Goal: Task Accomplishment & Management: Manage account settings

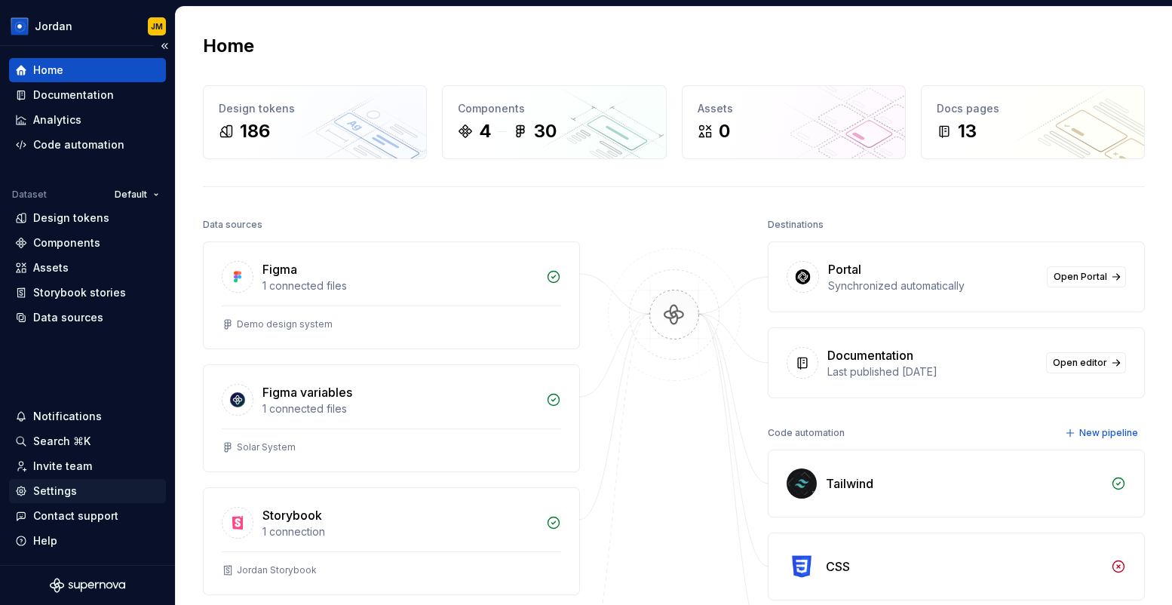
click at [77, 491] on div "Settings" at bounding box center [87, 490] width 145 height 15
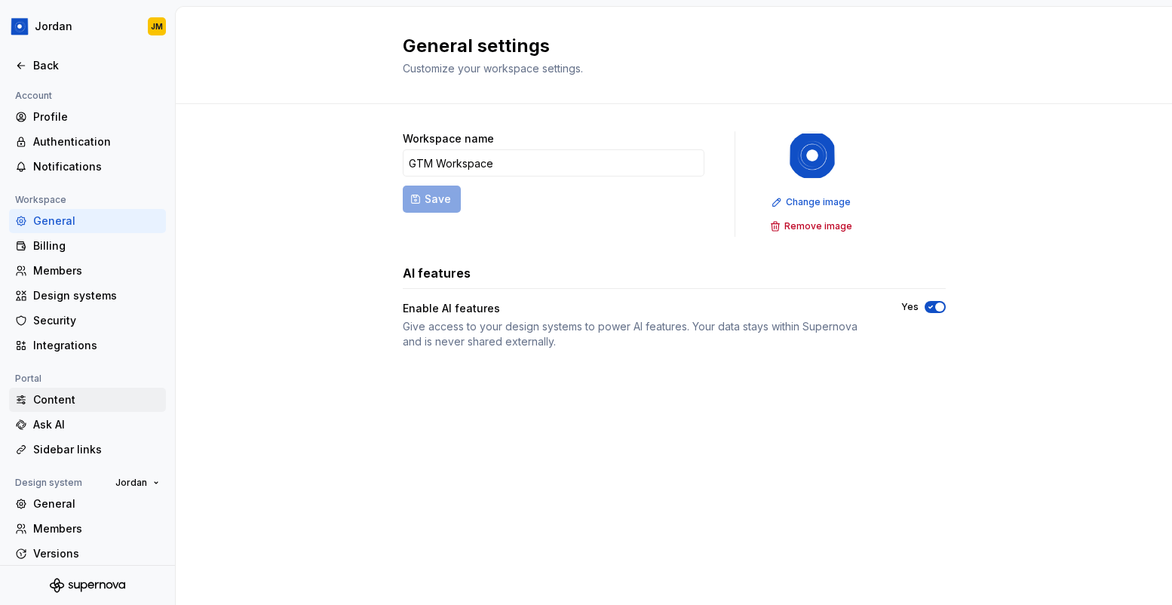
click at [60, 397] on div "Content" at bounding box center [96, 399] width 127 height 15
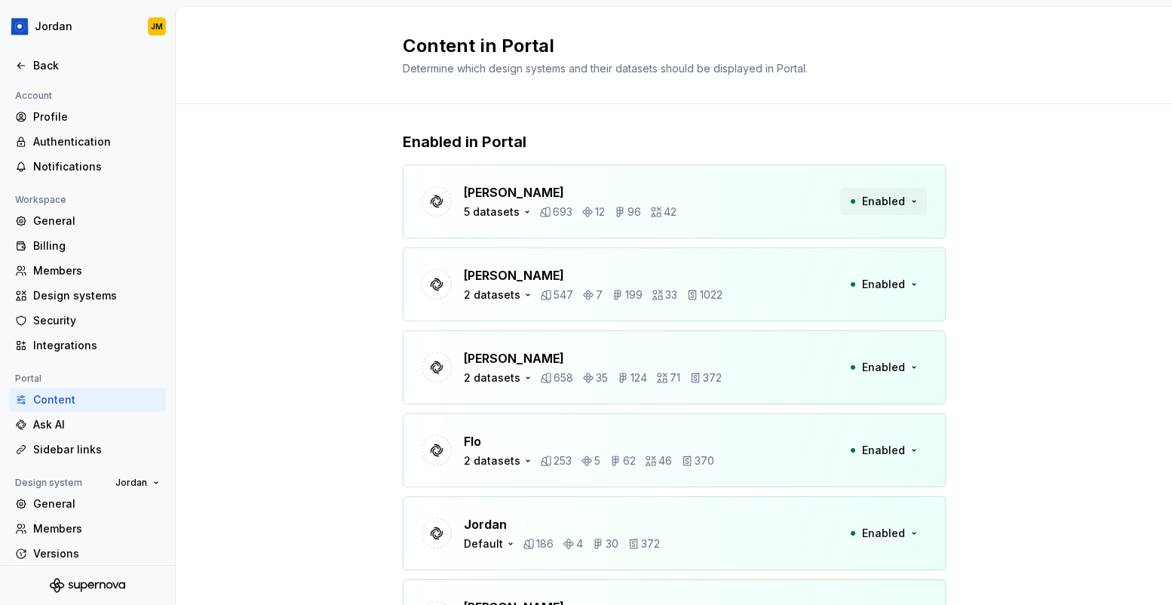
click at [898, 201] on span "Enabled" at bounding box center [883, 201] width 43 height 15
click at [801, 109] on div "Enabled in Portal Ashley Peña 5 datasets 693 12 96 42 Enabled Beatriz 2 dataset…" at bounding box center [674, 407] width 543 height 606
click at [514, 210] on div "5 datasets" at bounding box center [492, 211] width 56 height 15
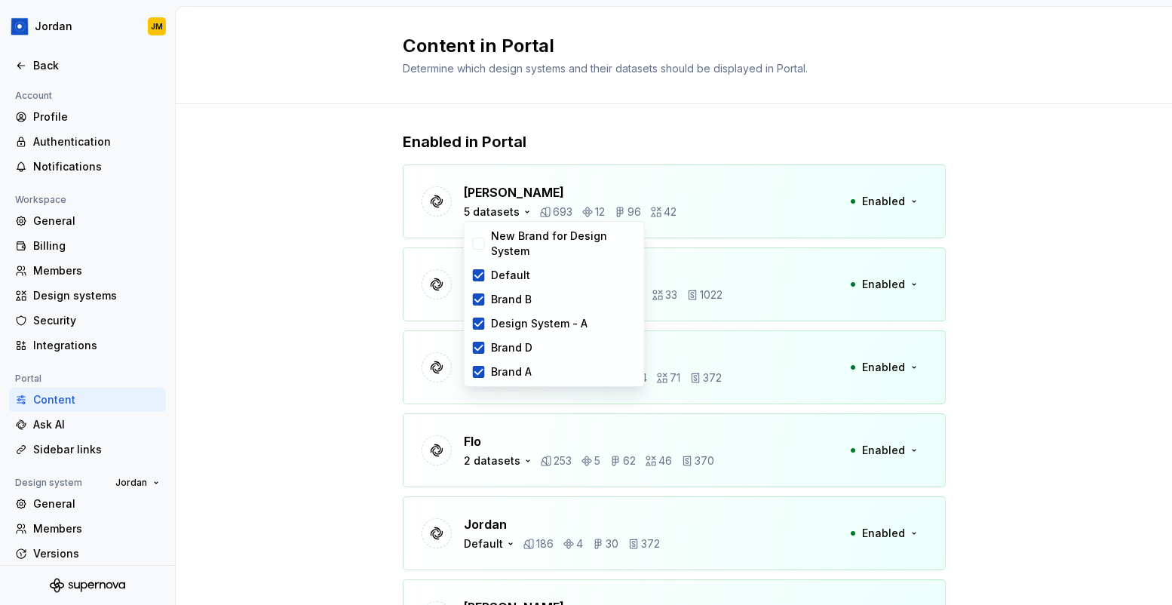
click at [348, 339] on div "Enabled in Portal Ashley Peña 5 datasets 693 12 96 42 Enabled Beatriz 2 dataset…" at bounding box center [674, 407] width 996 height 606
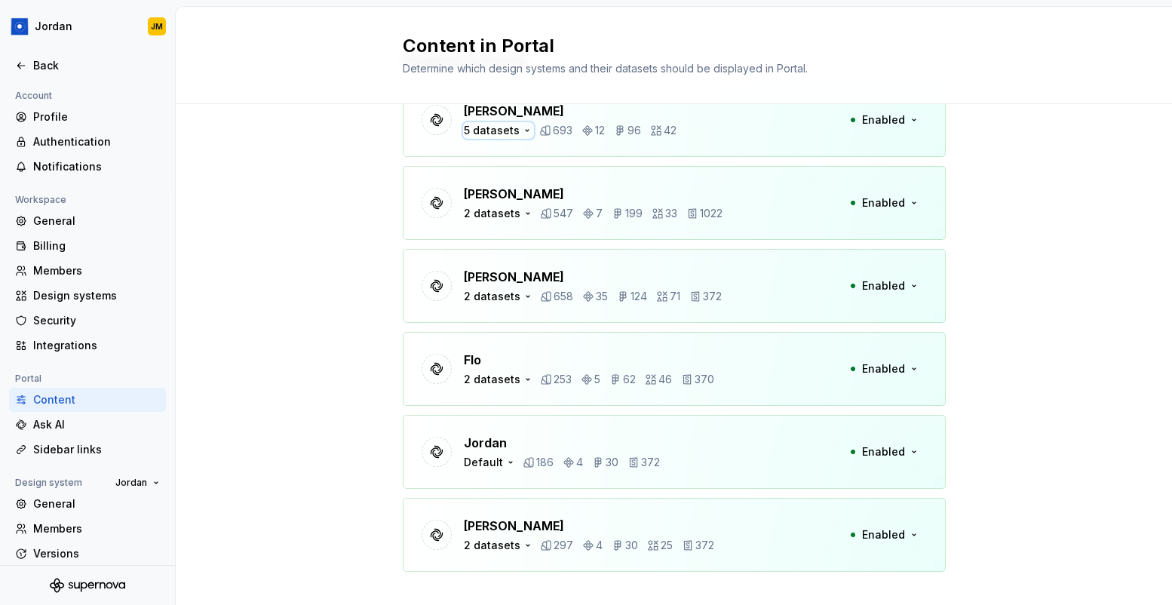
scroll to position [106, 0]
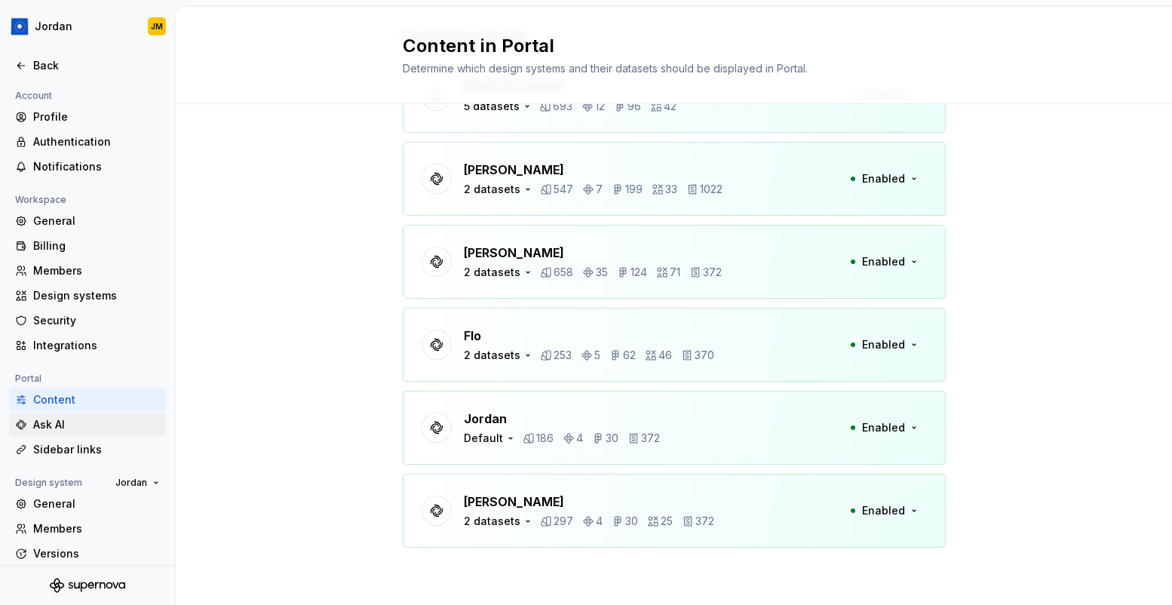
click at [114, 424] on div "Ask AI" at bounding box center [96, 424] width 127 height 15
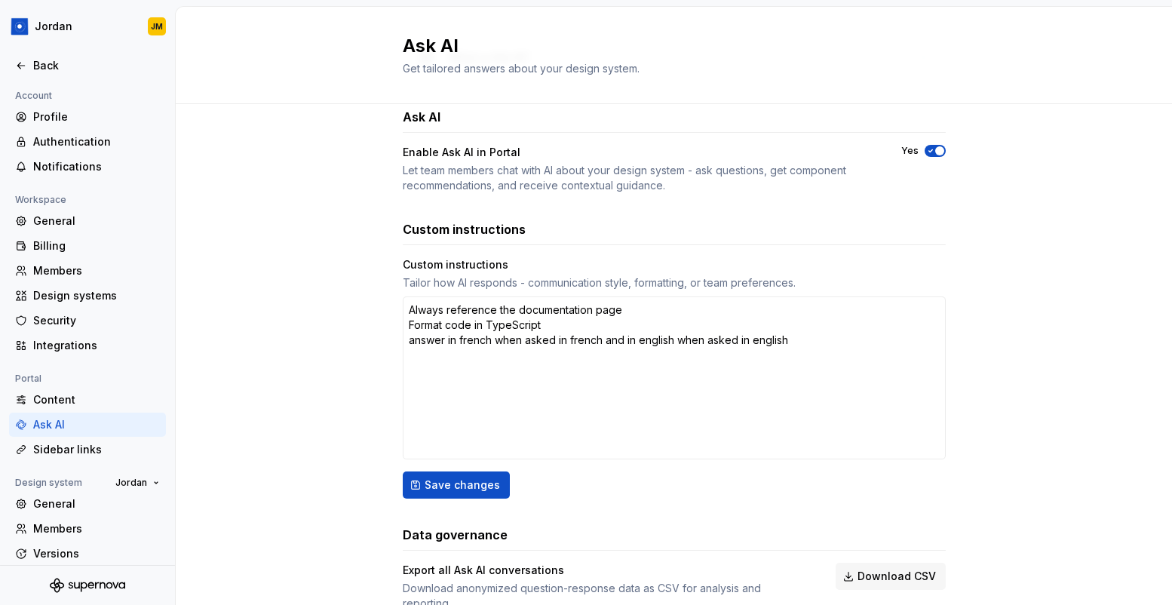
scroll to position [146, 0]
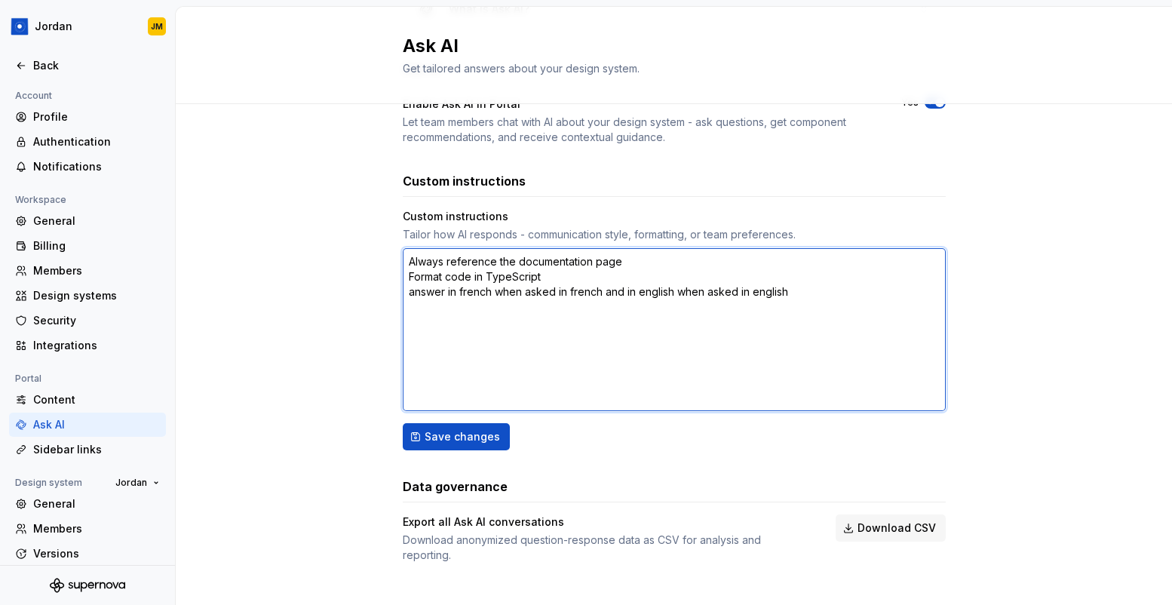
drag, startPoint x: 513, startPoint y: 273, endPoint x: 487, endPoint y: 273, distance: 25.6
click at [502, 273] on textarea "Always reference the documentation page Format code in TypeScript answer in fre…" at bounding box center [674, 329] width 543 height 163
click at [475, 274] on textarea "Always reference the documentation page Format code in TypeScript answer in fre…" at bounding box center [674, 329] width 543 height 163
click at [547, 276] on textarea "Always reference the documentation page Format code in TypeScript answer in fre…" at bounding box center [674, 329] width 543 height 163
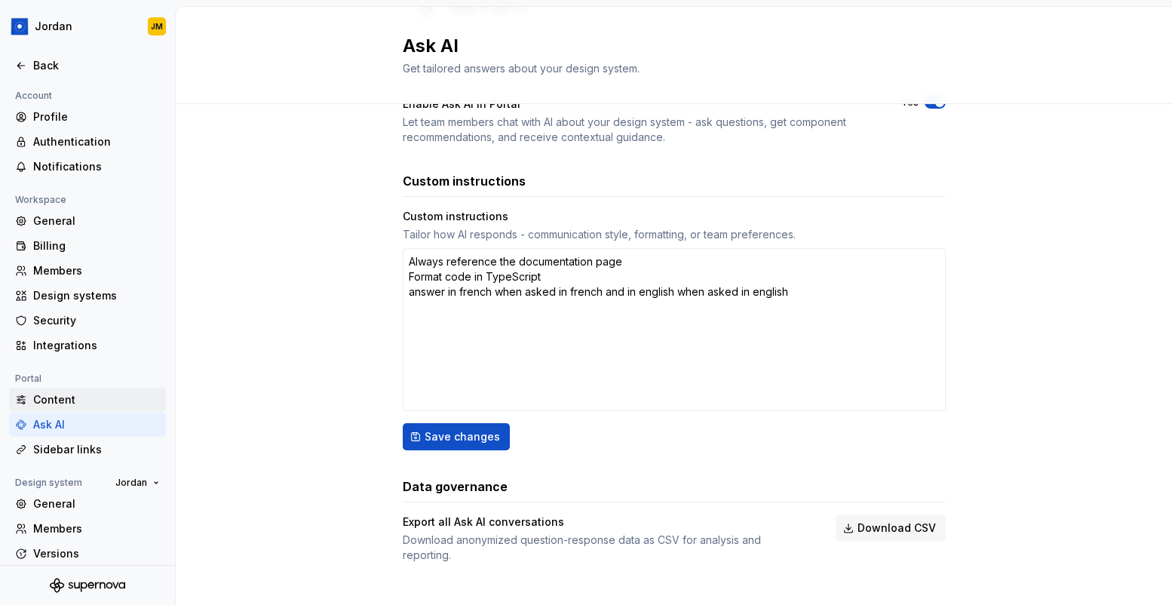
type textarea "*"
click at [81, 398] on div "Content" at bounding box center [96, 399] width 127 height 15
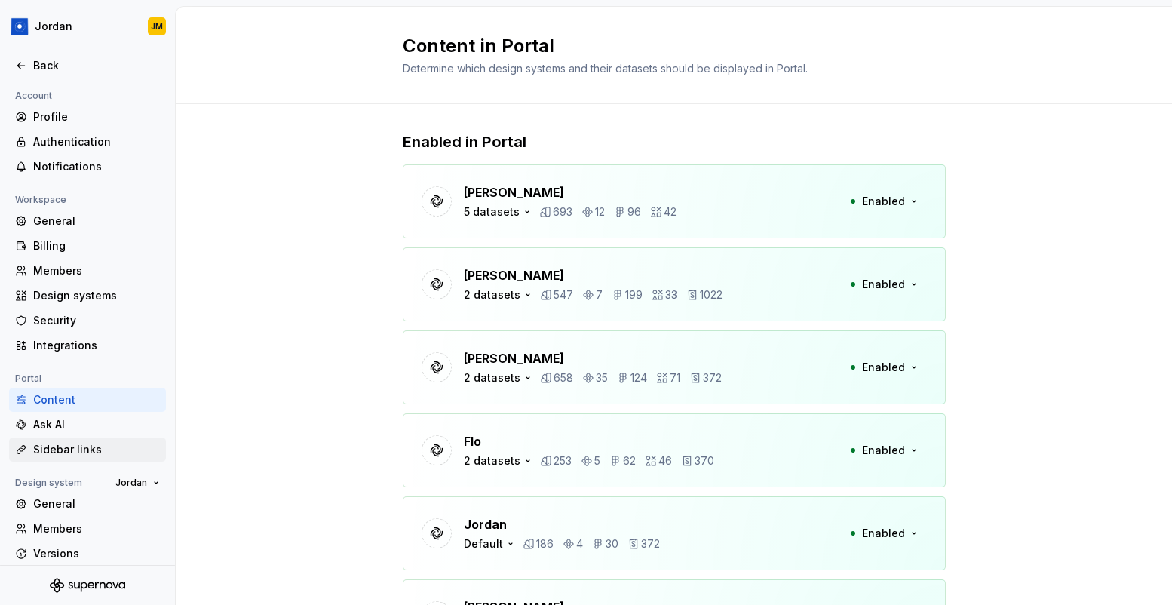
click at [81, 450] on div "Sidebar links" at bounding box center [96, 449] width 127 height 15
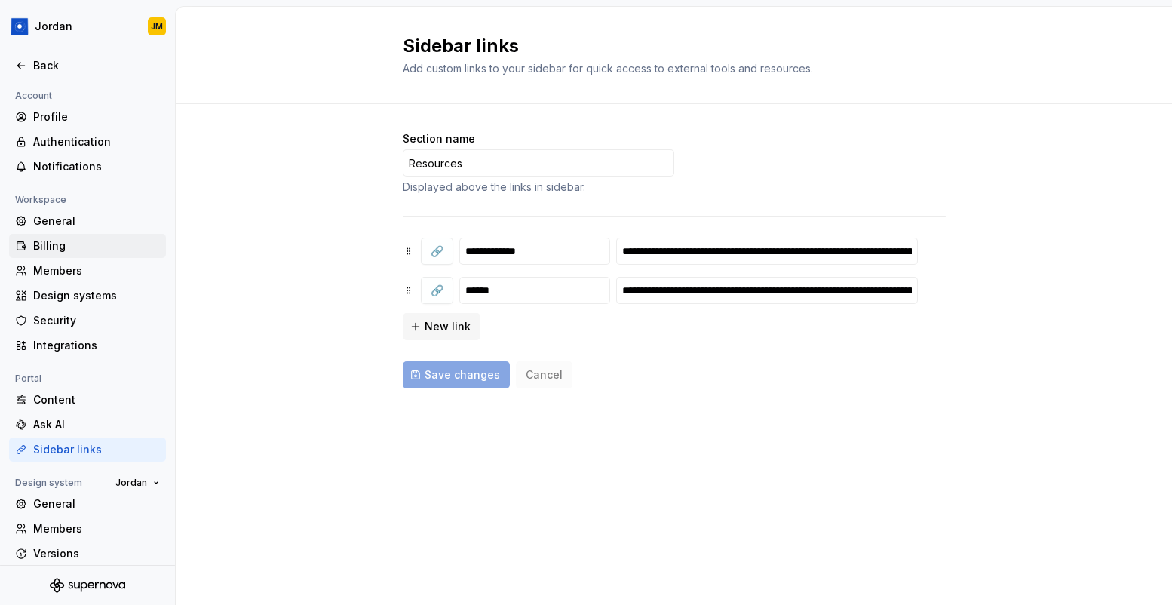
click at [103, 249] on div "Billing" at bounding box center [96, 245] width 127 height 15
